Goal: Information Seeking & Learning: Learn about a topic

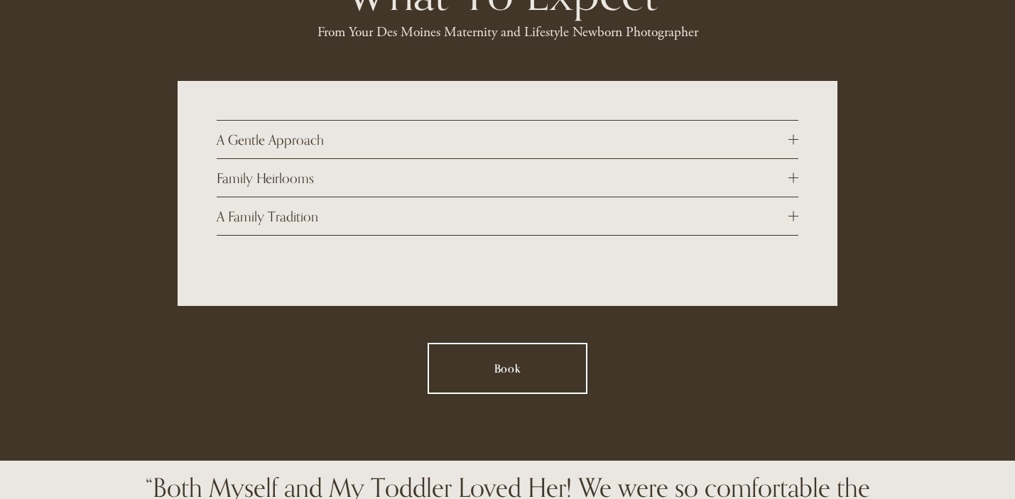
scroll to position [1372, 0]
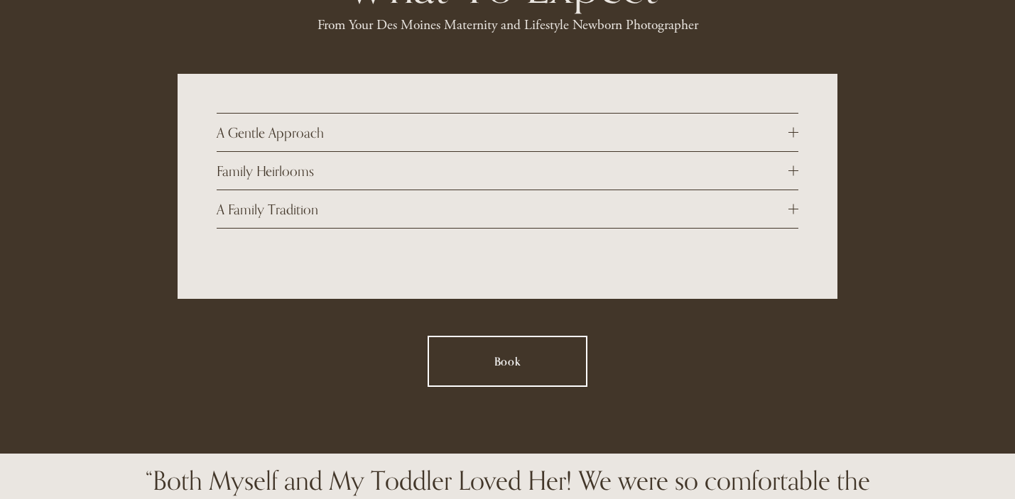
click at [310, 124] on span "A Gentle Approach" at bounding box center [502, 132] width 571 height 16
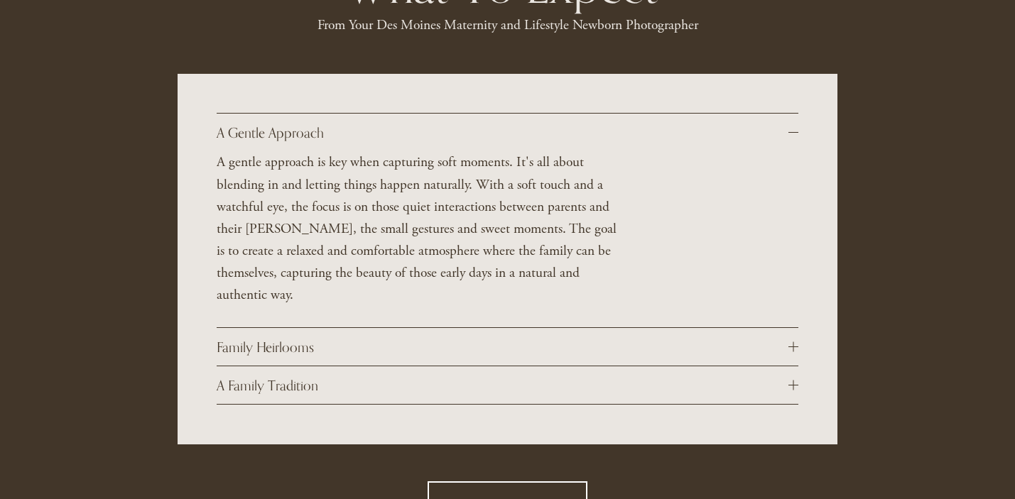
click at [309, 124] on span "A Gentle Approach" at bounding box center [502, 132] width 571 height 16
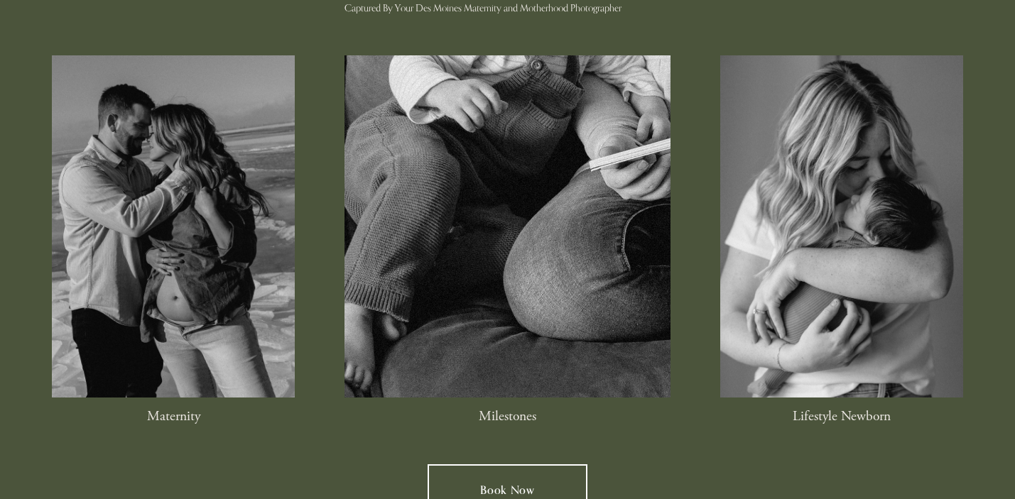
scroll to position [2106, 0]
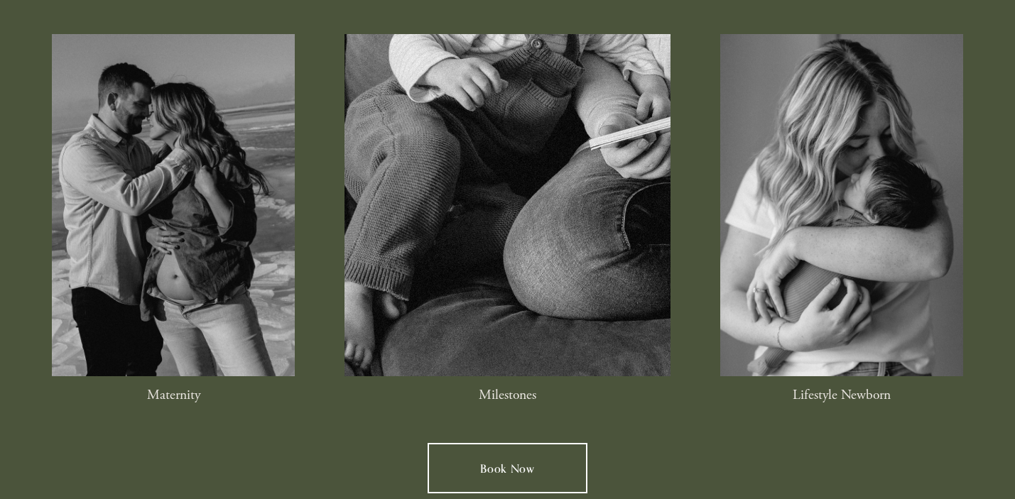
click at [175, 246] on div at bounding box center [173, 205] width 243 height 342
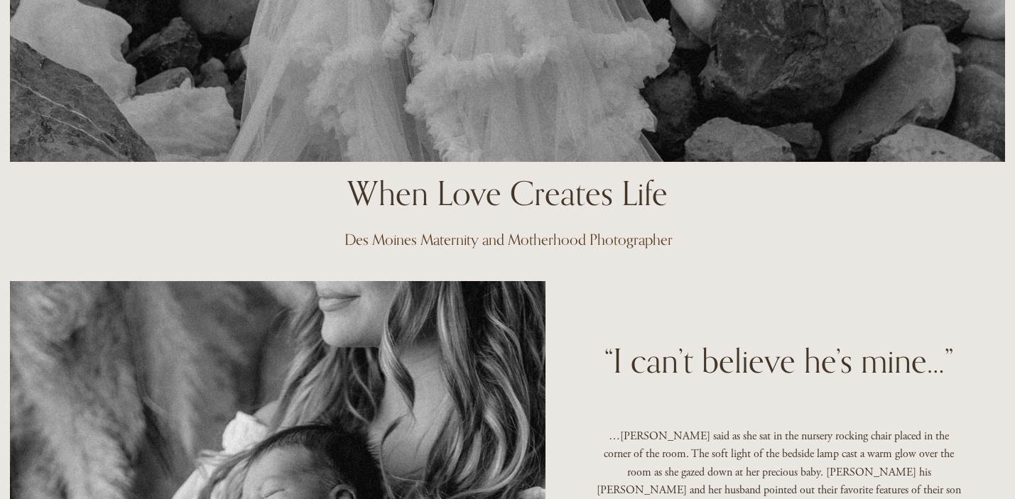
scroll to position [0, 0]
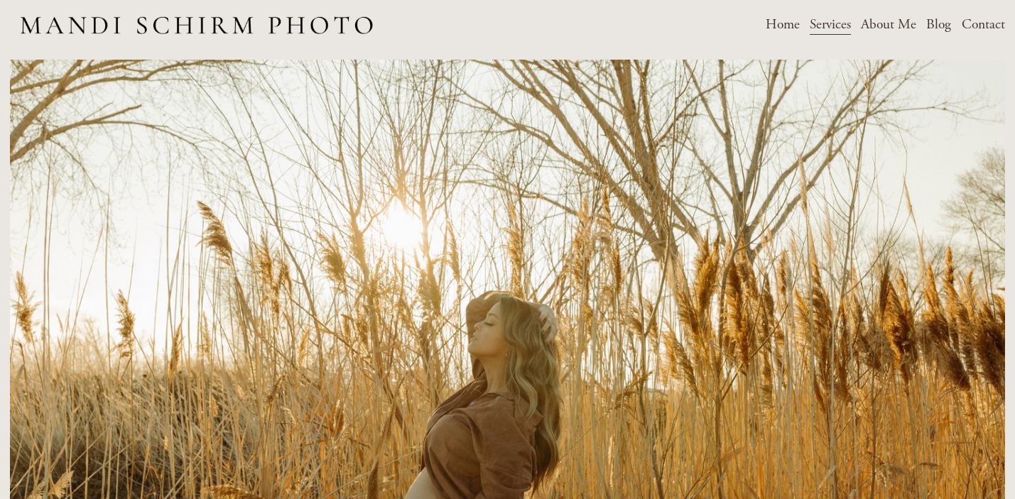
click at [900, 23] on link "About Me" at bounding box center [887, 24] width 55 height 25
